Goal: Submit feedback/report problem

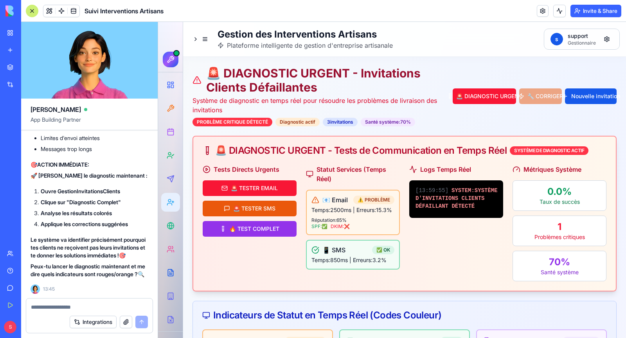
scroll to position [153193, 0]
click at [449, 207] on span "SYSTEM : SYSTÈME D'INVITATIONS CLIENTS DÉFAILLANT DÉTECTÉ" at bounding box center [457, 199] width 82 height 22
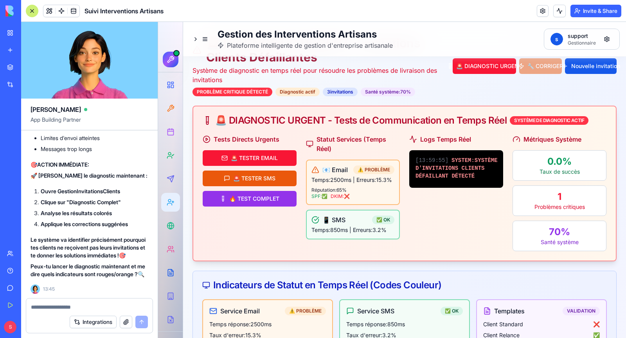
scroll to position [58, 0]
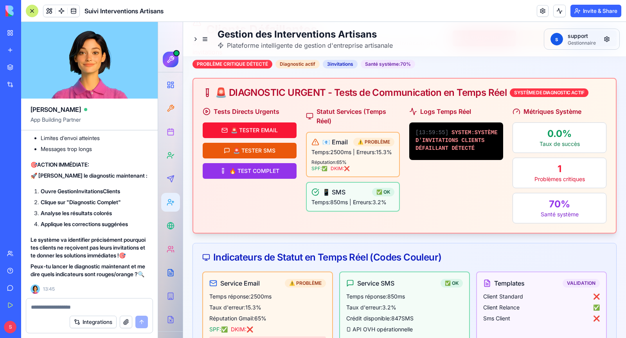
click at [332, 172] on span "DKIM: ❌" at bounding box center [340, 169] width 19 height 6
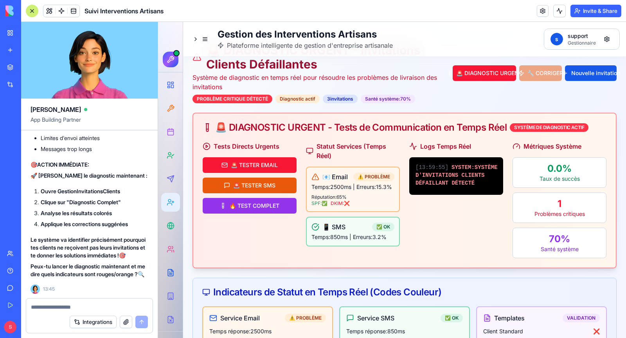
scroll to position [0, 0]
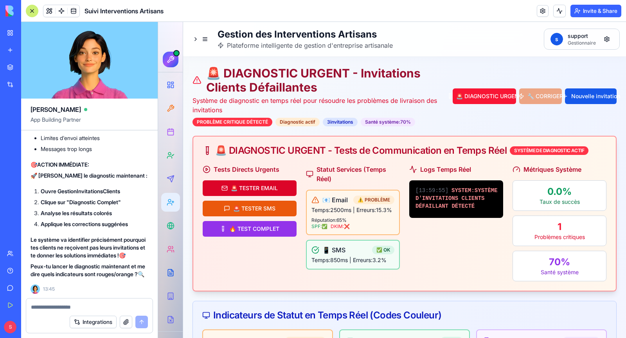
click at [260, 189] on button "🚨 TESTER EMAIL" at bounding box center [250, 188] width 94 height 16
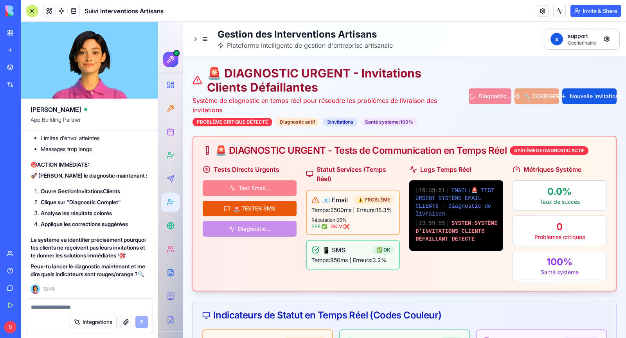
click at [339, 230] on span "DKIM: ❌" at bounding box center [340, 227] width 19 height 6
click at [350, 230] on span "DKIM: ❌" at bounding box center [340, 227] width 19 height 6
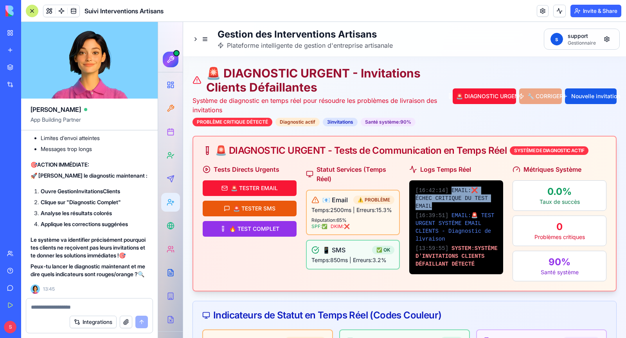
drag, startPoint x: 451, startPoint y: 188, endPoint x: 479, endPoint y: 203, distance: 31.9
click at [479, 203] on div "[ 16:42:14 ] EMAIL : ❌ ÉCHEC CRITIQUE DU TEST EMAIL" at bounding box center [456, 198] width 81 height 23
copy span "EMAIL : ❌ ÉCHEC CRITIQUE DU TEST EMAIL"
click at [96, 302] on div at bounding box center [89, 305] width 126 height 13
click at [80, 309] on textarea at bounding box center [89, 307] width 117 height 8
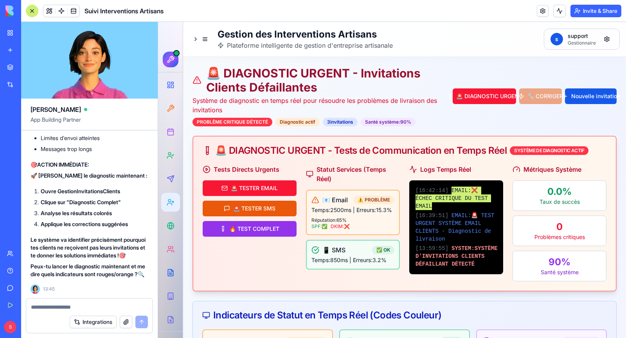
paste textarea "**********"
type textarea "**********"
click at [145, 327] on button "submit" at bounding box center [141, 322] width 13 height 13
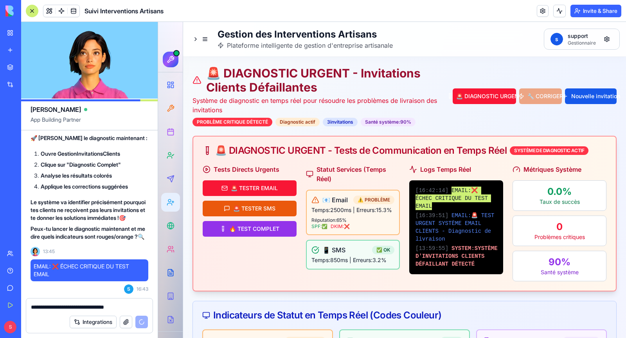
scroll to position [9, 0]
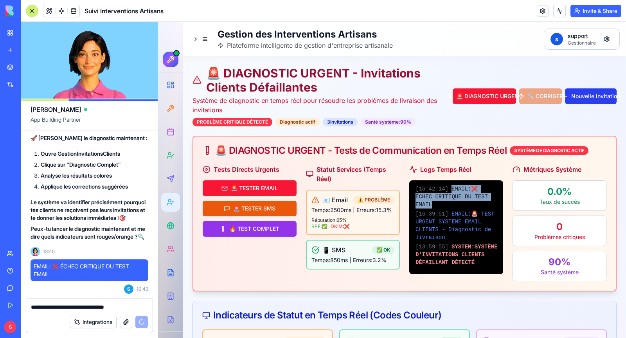
click at [584, 92] on button "Nouvelle invitation" at bounding box center [591, 96] width 52 height 16
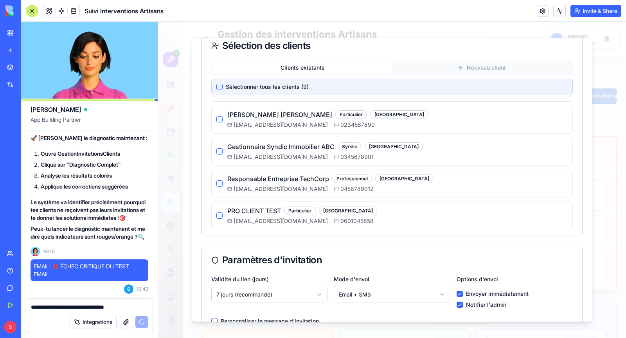
scroll to position [36, 0]
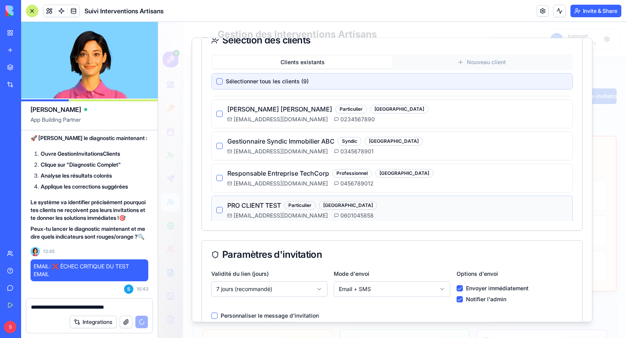
click at [219, 207] on button "button" at bounding box center [220, 210] width 6 height 6
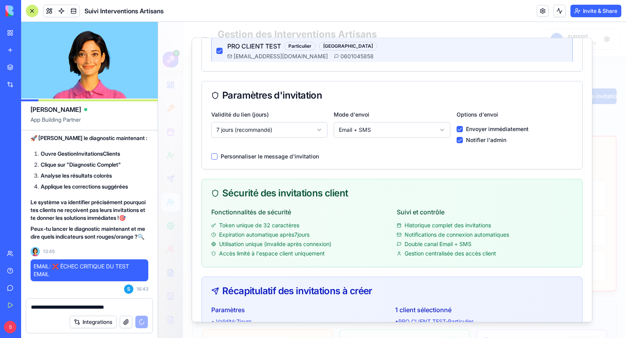
scroll to position [175, 0]
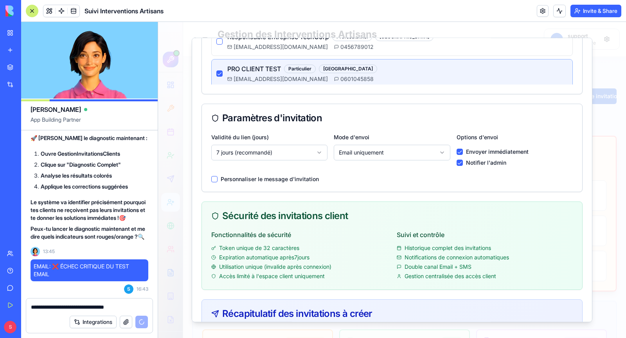
scroll to position [287, 0]
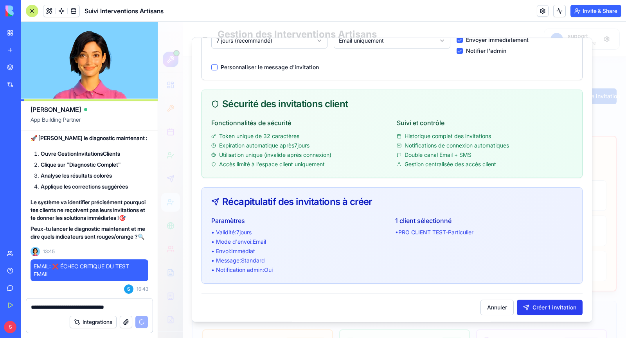
click at [547, 307] on button "Créer 1 invitation" at bounding box center [550, 308] width 66 height 16
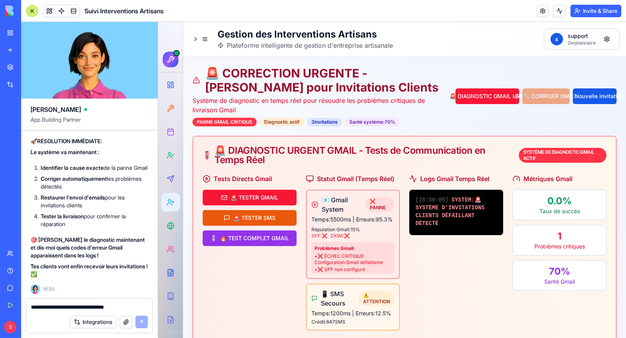
scroll to position [154557, 0]
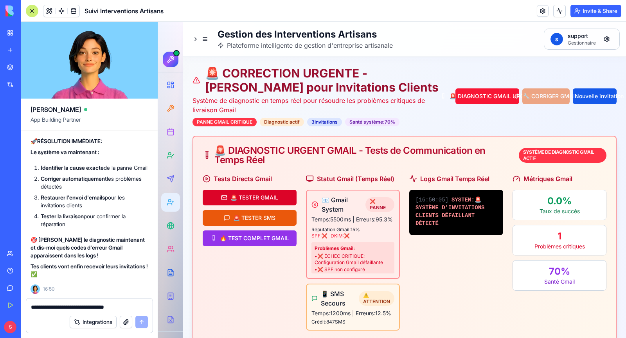
click at [283, 198] on button "🚨 TESTER GMAIL" at bounding box center [250, 198] width 94 height 16
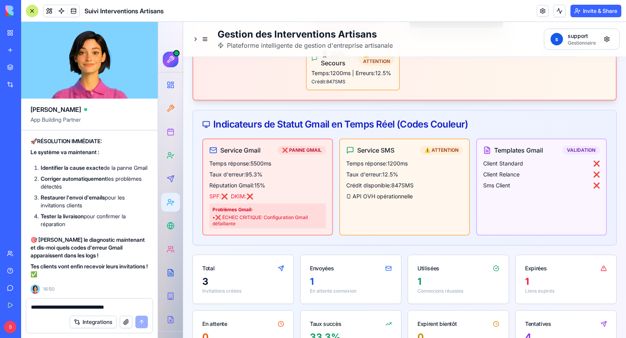
scroll to position [231, 0]
click at [296, 154] on div "❌ PANNE GMAIL" at bounding box center [302, 150] width 48 height 9
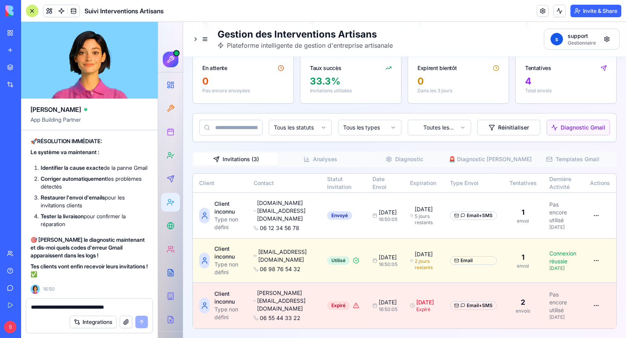
scroll to position [0, 0]
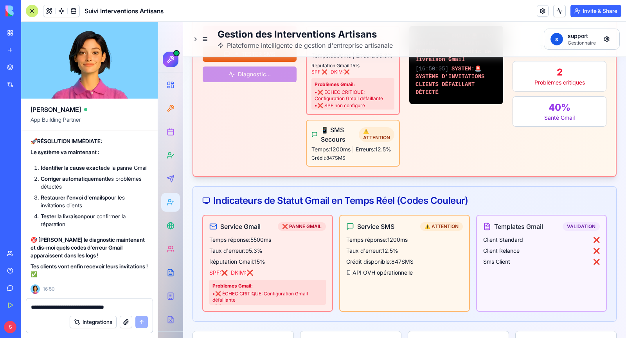
click at [243, 206] on div "Indicateurs de Statut Gmail en Temps Réel (Codes Couleur)" at bounding box center [405, 201] width 424 height 28
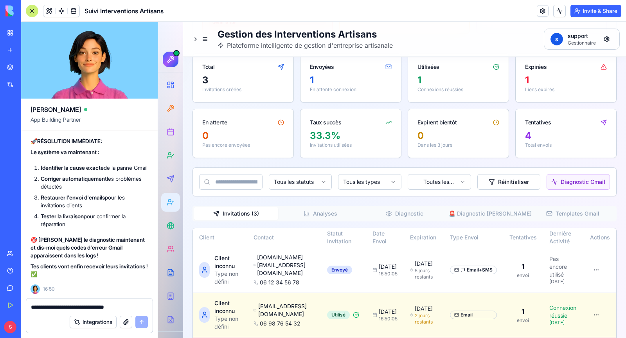
scroll to position [496, 0]
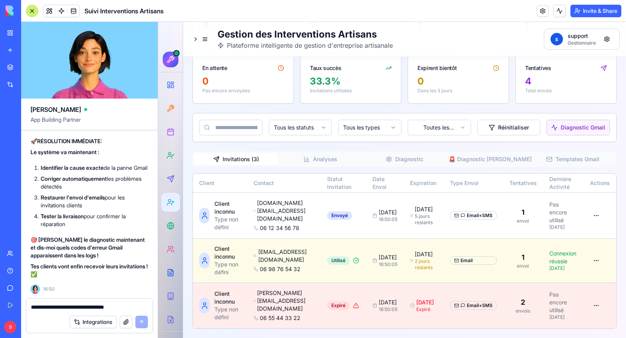
click at [471, 162] on button "🚨 Diagnostic [PERSON_NAME]" at bounding box center [489, 159] width 84 height 13
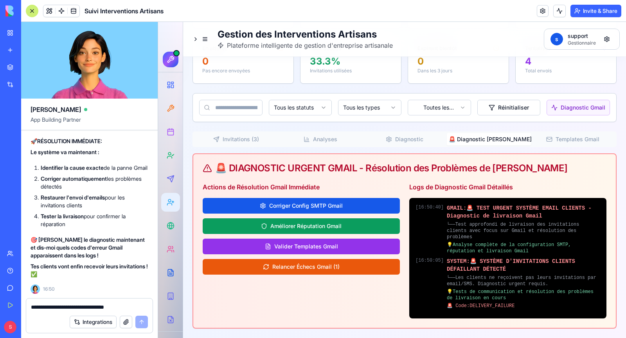
scroll to position [520, 0]
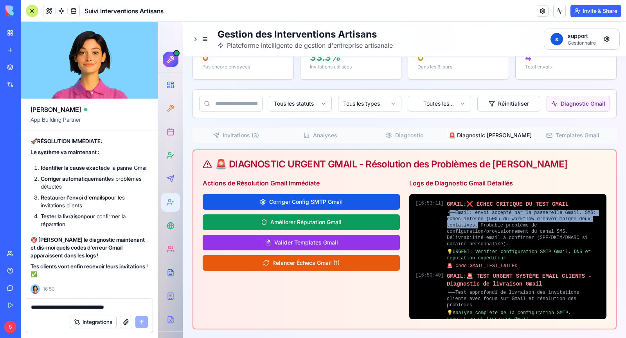
drag, startPoint x: 450, startPoint y: 219, endPoint x: 477, endPoint y: 230, distance: 29.5
click at [477, 230] on div "└── Email: envoi accepté par la passerelle Gmail. SMS: échec interne (500) du w…" at bounding box center [523, 229] width 153 height 38
click at [494, 215] on div "└── Email: envoi accepté par la passerelle Gmail. SMS: échec interne (500) du w…" at bounding box center [523, 229] width 153 height 38
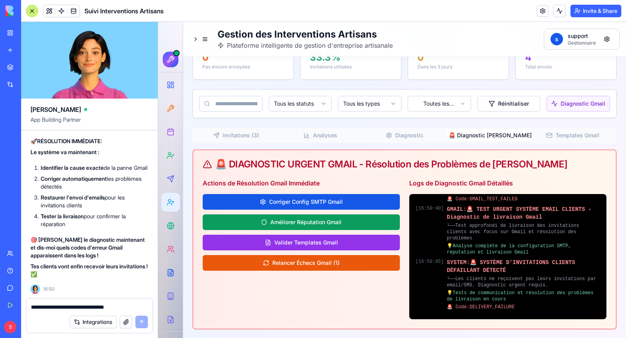
scroll to position [0, 0]
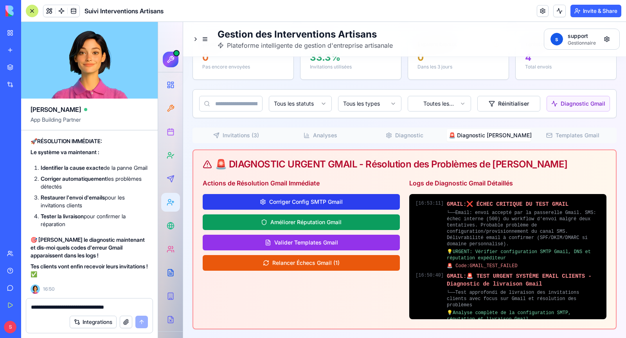
click at [355, 205] on button "Corriger Config SMTP Gmail" at bounding box center [301, 202] width 197 height 16
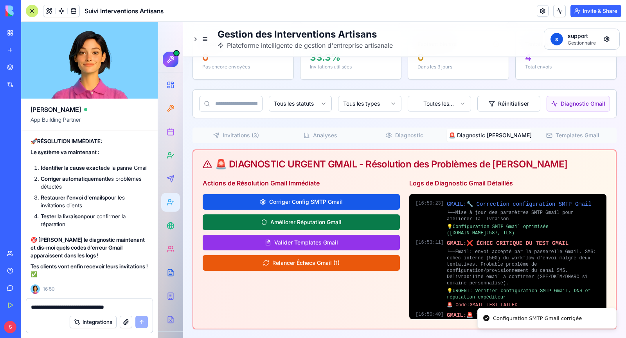
click at [318, 227] on button "Améliorer Réputation Gmail" at bounding box center [301, 223] width 197 height 16
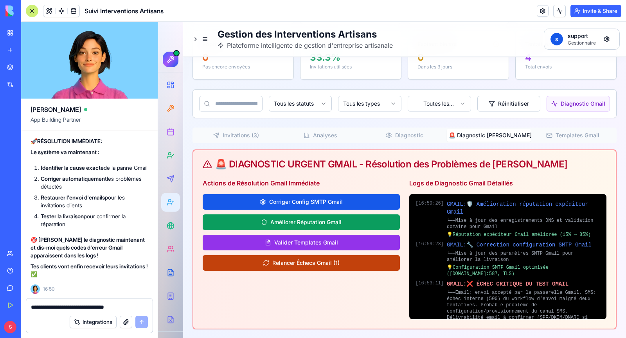
click at [332, 271] on button "Relancer Échecs Gmail ( 1 )" at bounding box center [301, 263] width 197 height 16
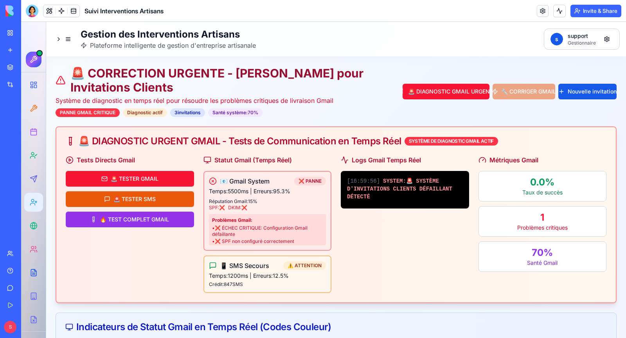
scroll to position [3, 0]
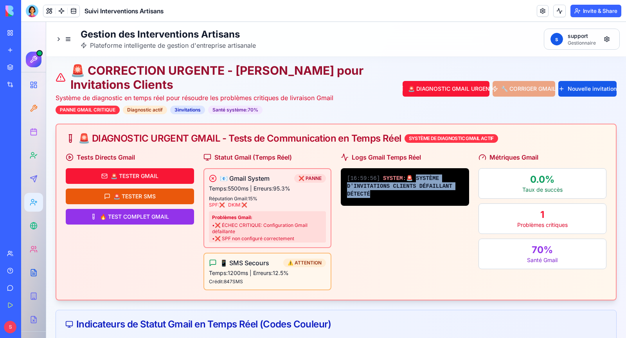
drag, startPoint x: 419, startPoint y: 177, endPoint x: 426, endPoint y: 193, distance: 17.0
click at [426, 193] on div "[ 16:59:56 ] SYSTEM : 🚨 SYSTÈME D'INVITATIONS CLIENTS DÉFAILLANT DÉTECTÉ" at bounding box center [405, 186] width 116 height 23
copy span "YSTÈME D'INVITATIONS CLIENTS DÉFAILLANT DÉTECTÉ"
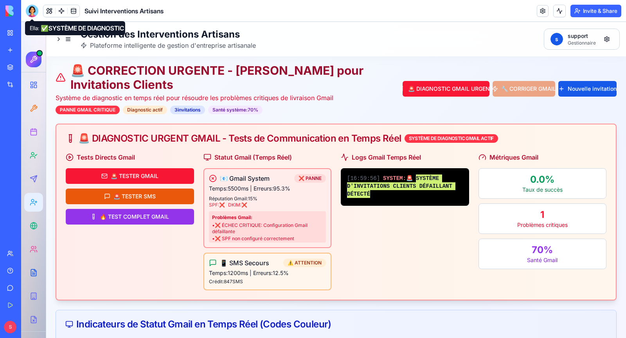
click at [33, 9] on div at bounding box center [32, 11] width 13 height 13
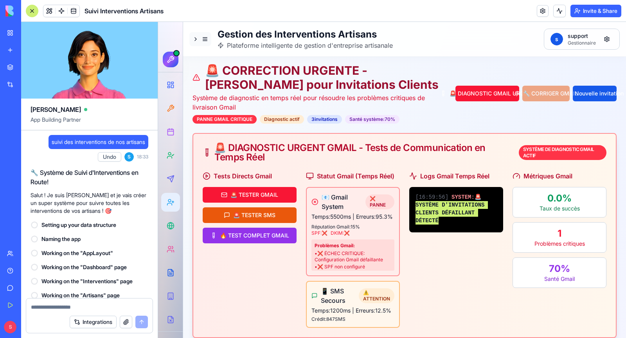
scroll to position [0, 0]
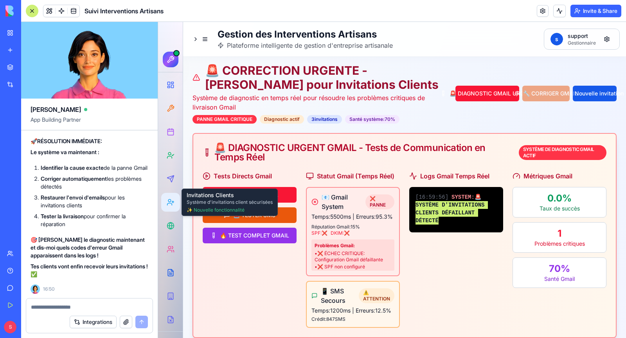
click at [100, 306] on textarea at bounding box center [89, 307] width 117 height 8
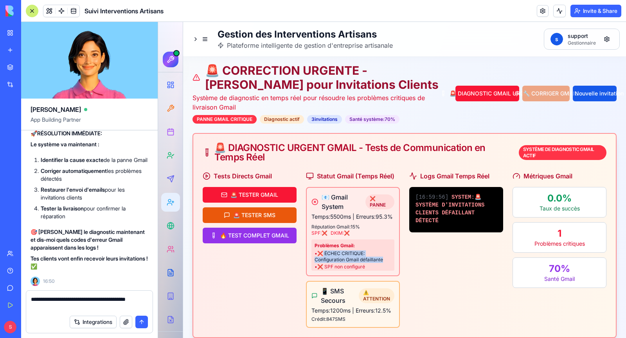
drag, startPoint x: 323, startPoint y: 260, endPoint x: 389, endPoint y: 265, distance: 66.4
click at [389, 263] on li "• ❌ ÉCHEC CRITIQUE: Configuration Gmail défaillante" at bounding box center [353, 257] width 77 height 13
copy li "ÉCHEC CRITIQUE: Configuration Gmail défaillante"
click at [99, 309] on textarea "**********" at bounding box center [89, 304] width 117 height 16
paste textarea "**********"
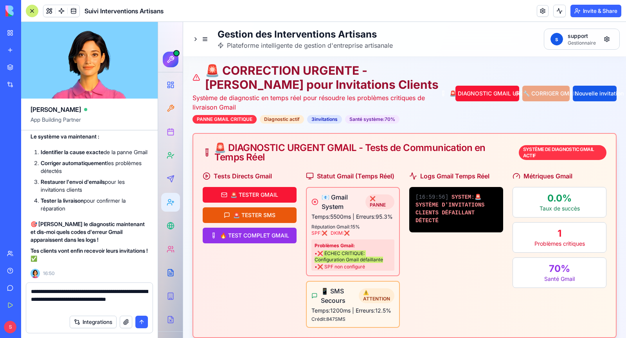
type textarea "**********"
click at [139, 323] on button "submit" at bounding box center [141, 322] width 13 height 13
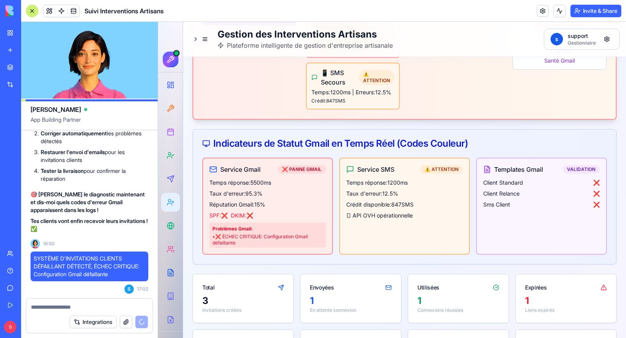
scroll to position [229, 0]
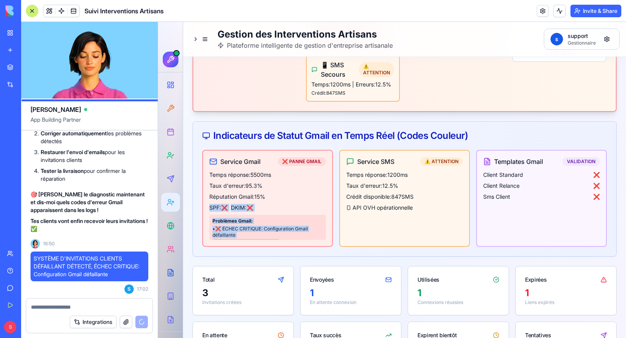
drag, startPoint x: 211, startPoint y: 215, endPoint x: 278, endPoint y: 248, distance: 75.5
click at [278, 247] on div "Service Gmail ❌ PANNE GMAIL Temps réponse: 5500 ms Taux d'erreur: 95.3 % Réputa…" at bounding box center [267, 198] width 131 height 97
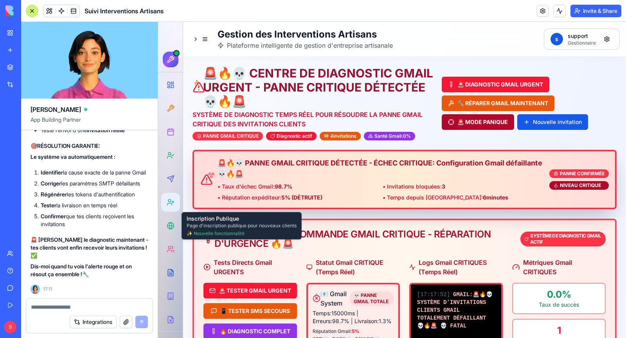
scroll to position [155211, 0]
